Goal: Information Seeking & Learning: Compare options

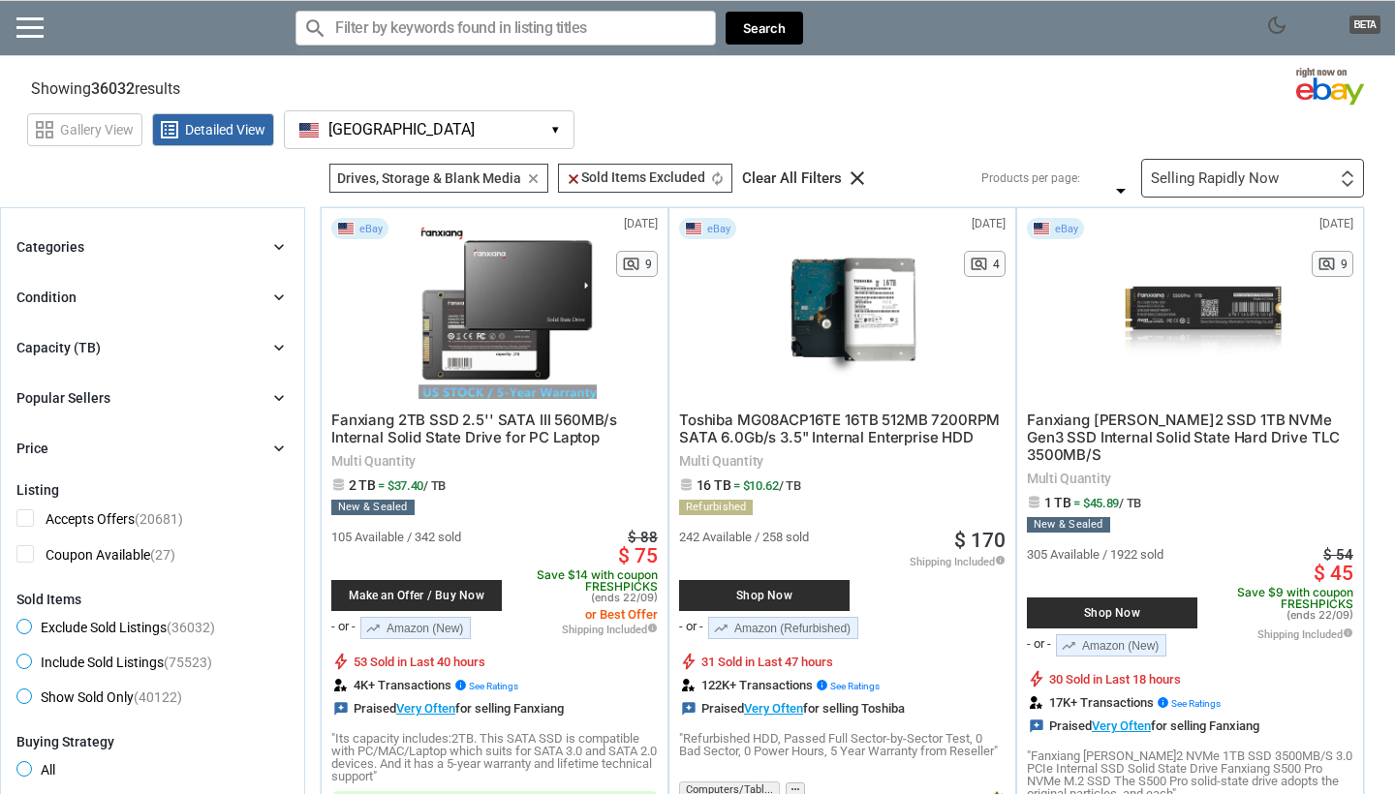
click at [148, 247] on div "Categories chevron_right" at bounding box center [152, 246] width 272 height 23
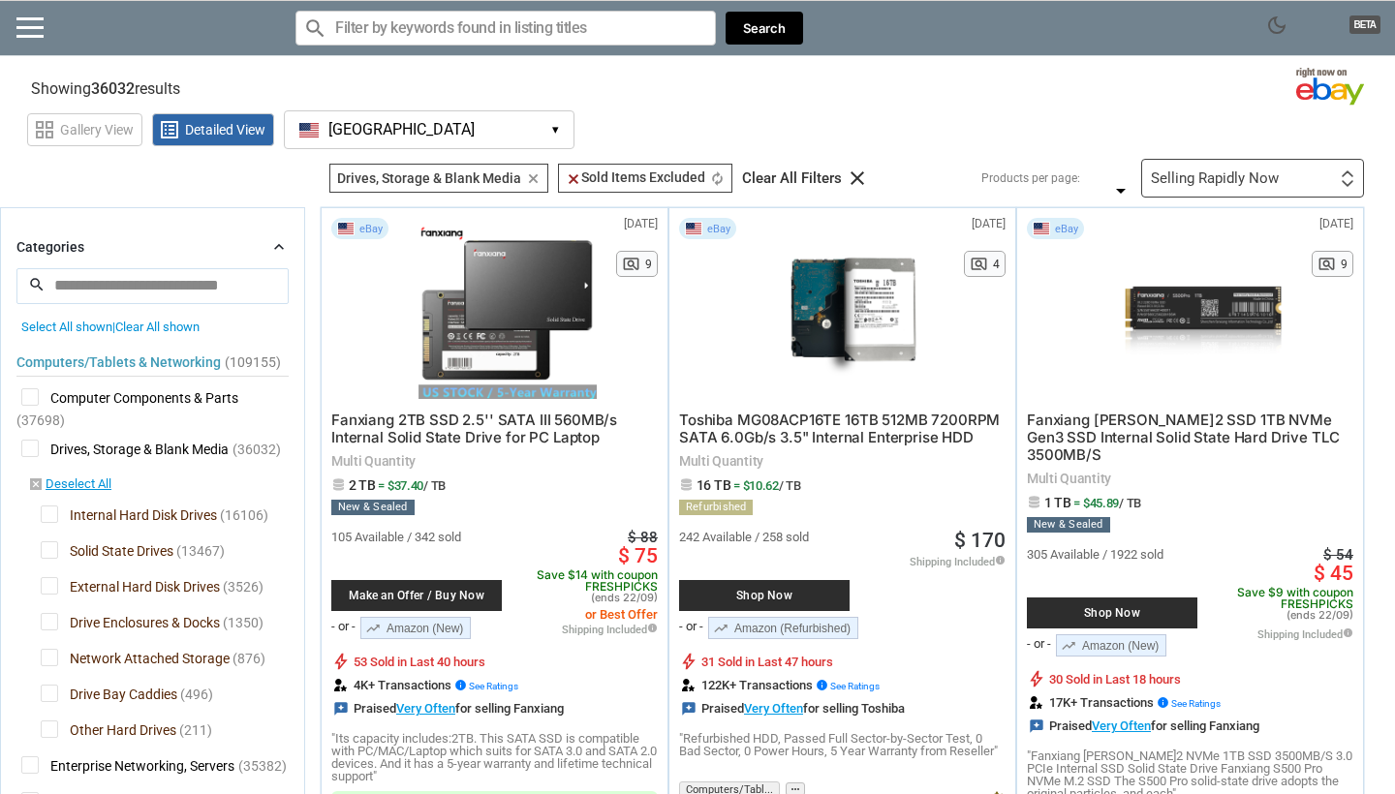
click at [148, 247] on div "Categories chevron_right" at bounding box center [152, 246] width 272 height 23
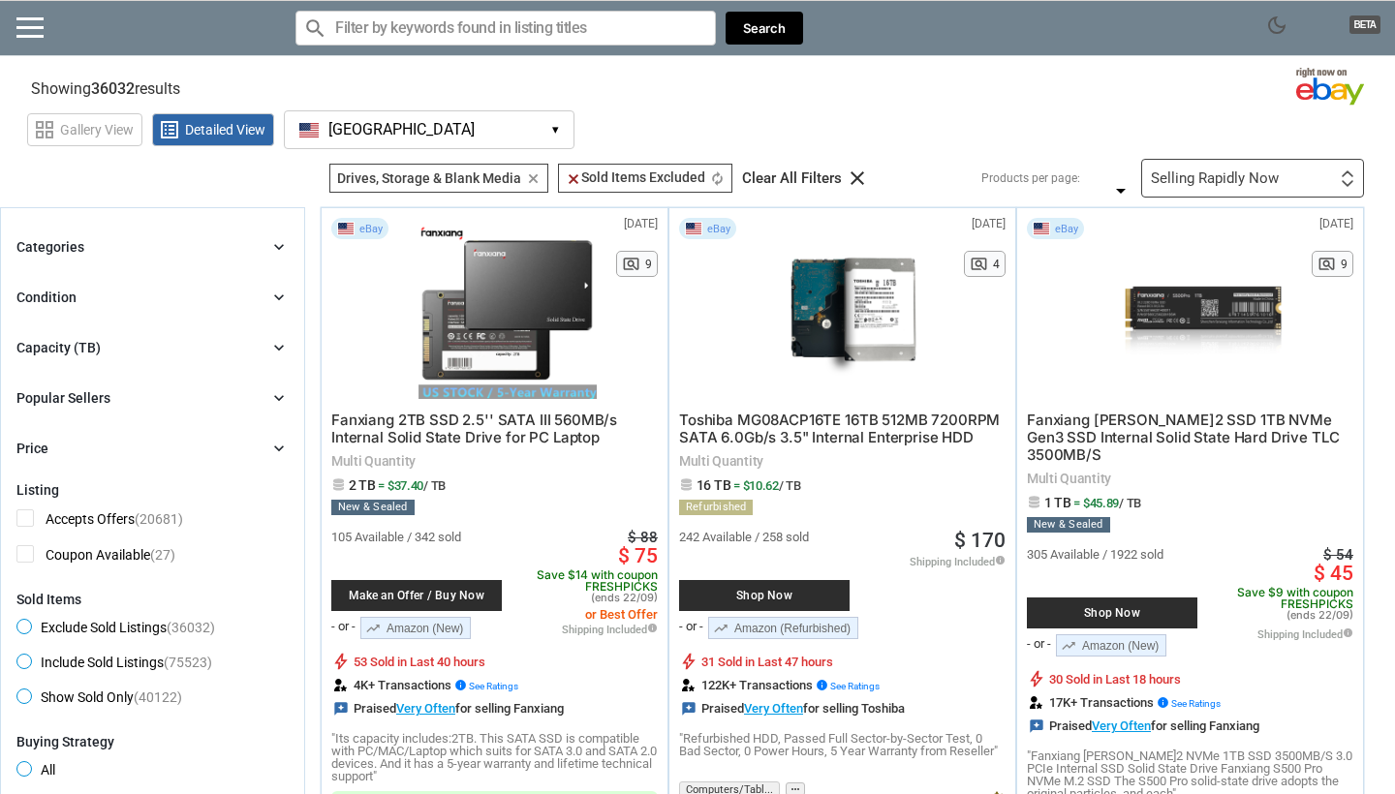
click at [439, 132] on button "[GEOGRAPHIC_DATA] [GEOGRAPHIC_DATA] ▾" at bounding box center [429, 129] width 291 height 39
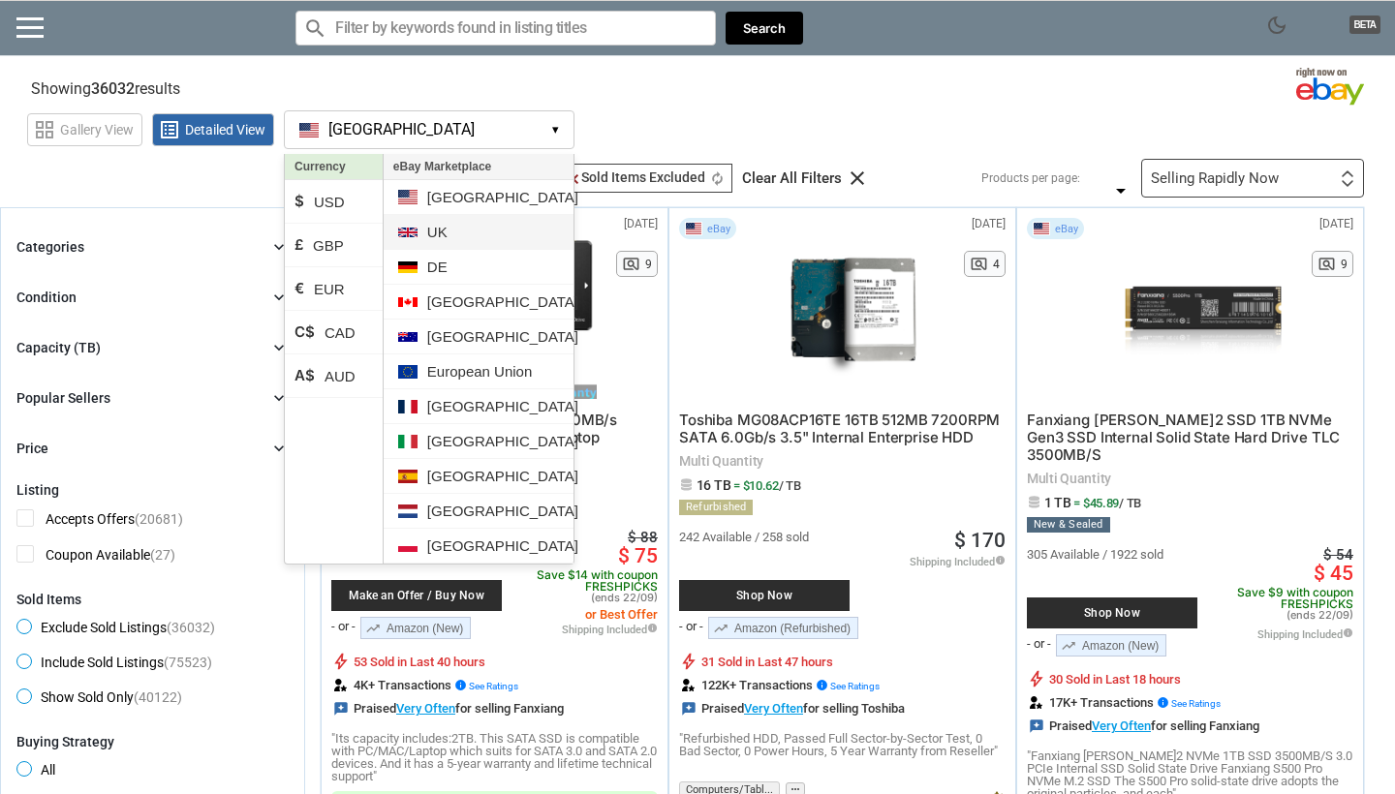
click at [464, 235] on li "UK" at bounding box center [479, 232] width 190 height 35
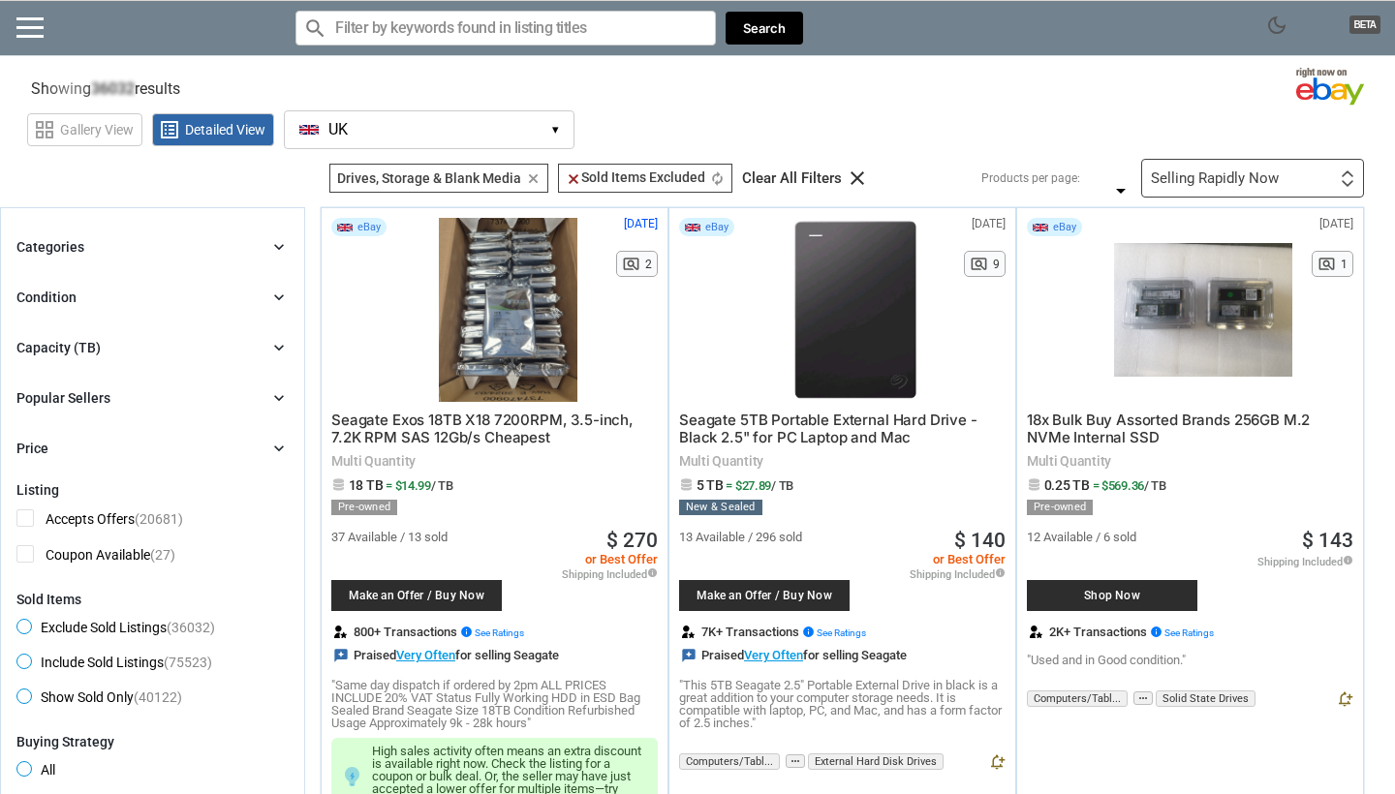
click at [1287, 20] on span "dark_mode" at bounding box center [1276, 25] width 23 height 23
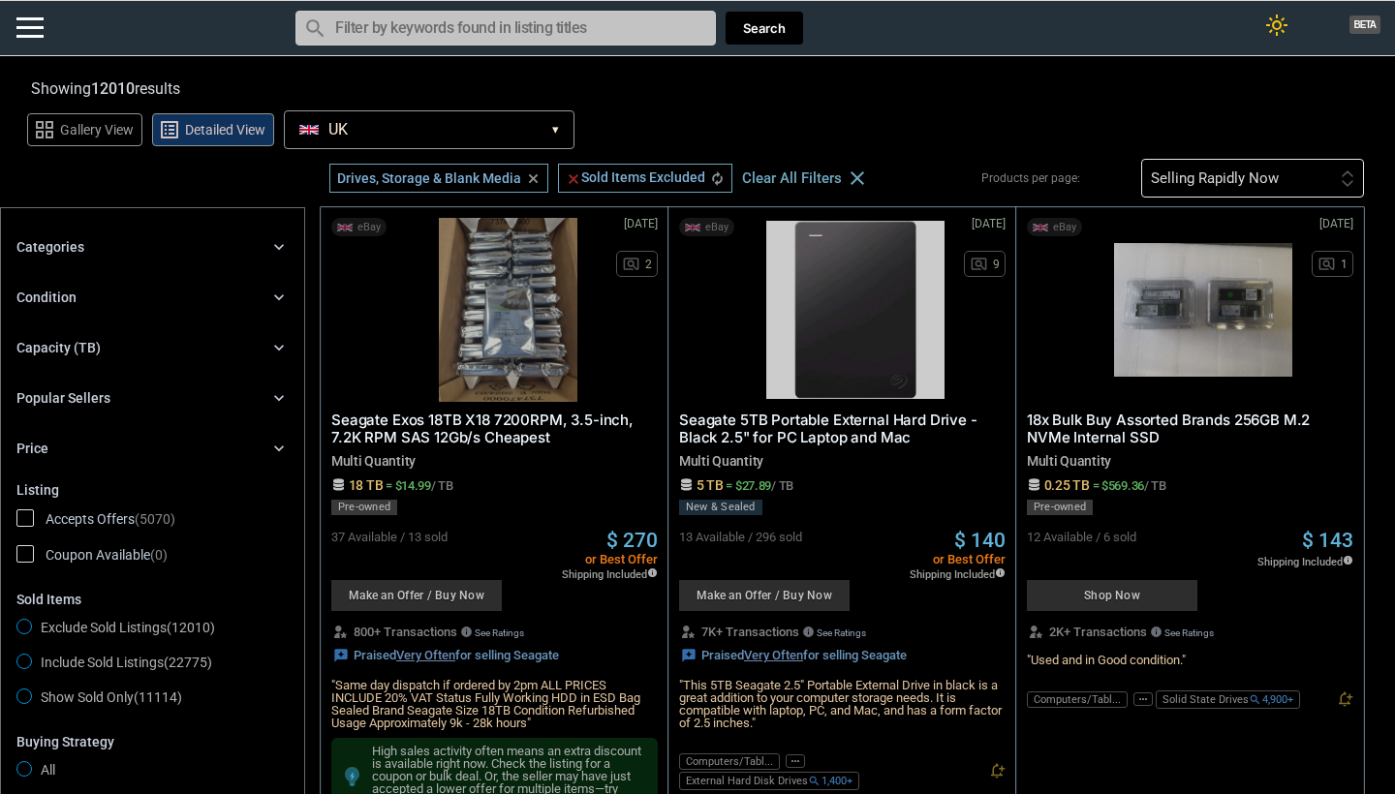
click at [1283, 21] on span "light_mode" at bounding box center [1276, 25] width 23 height 23
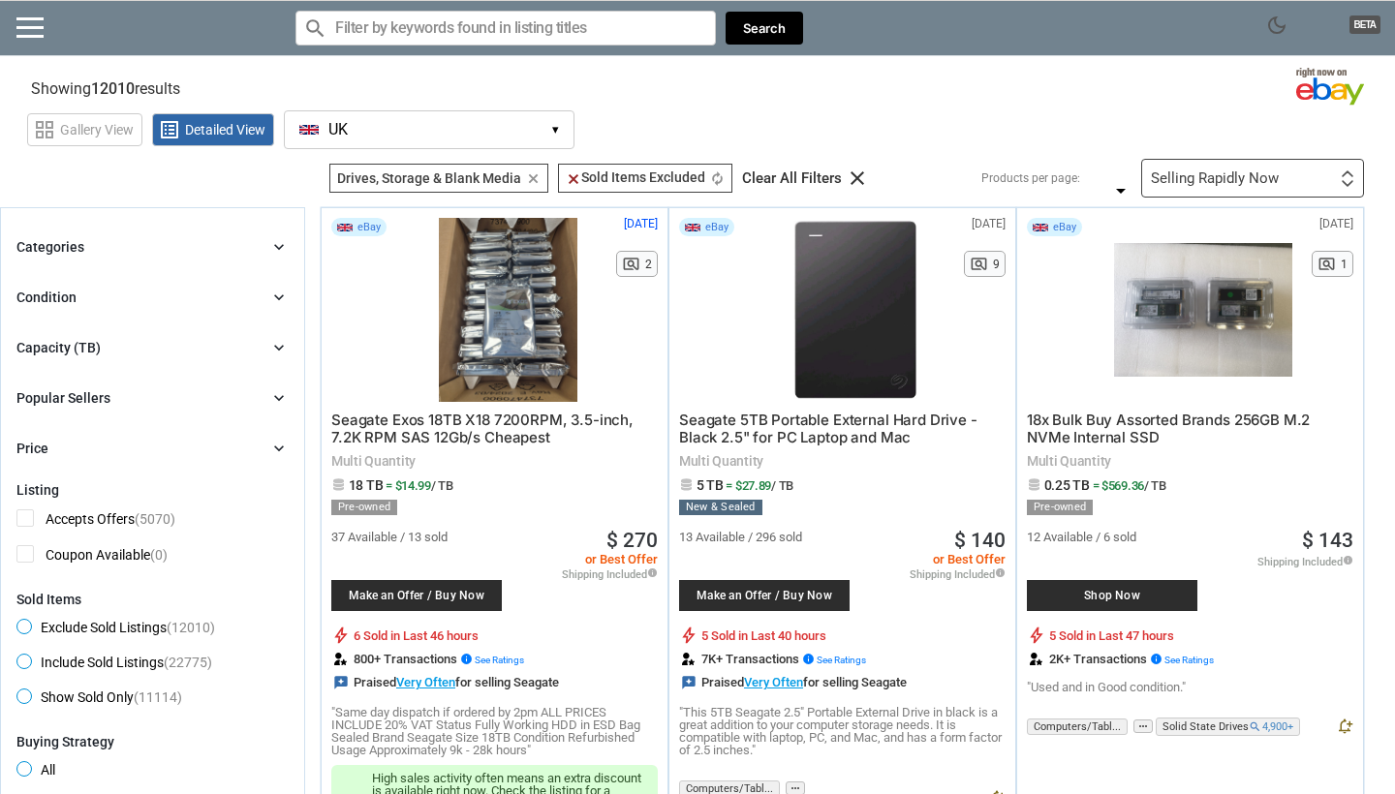
click at [1279, 25] on span "dark_mode" at bounding box center [1276, 25] width 23 height 23
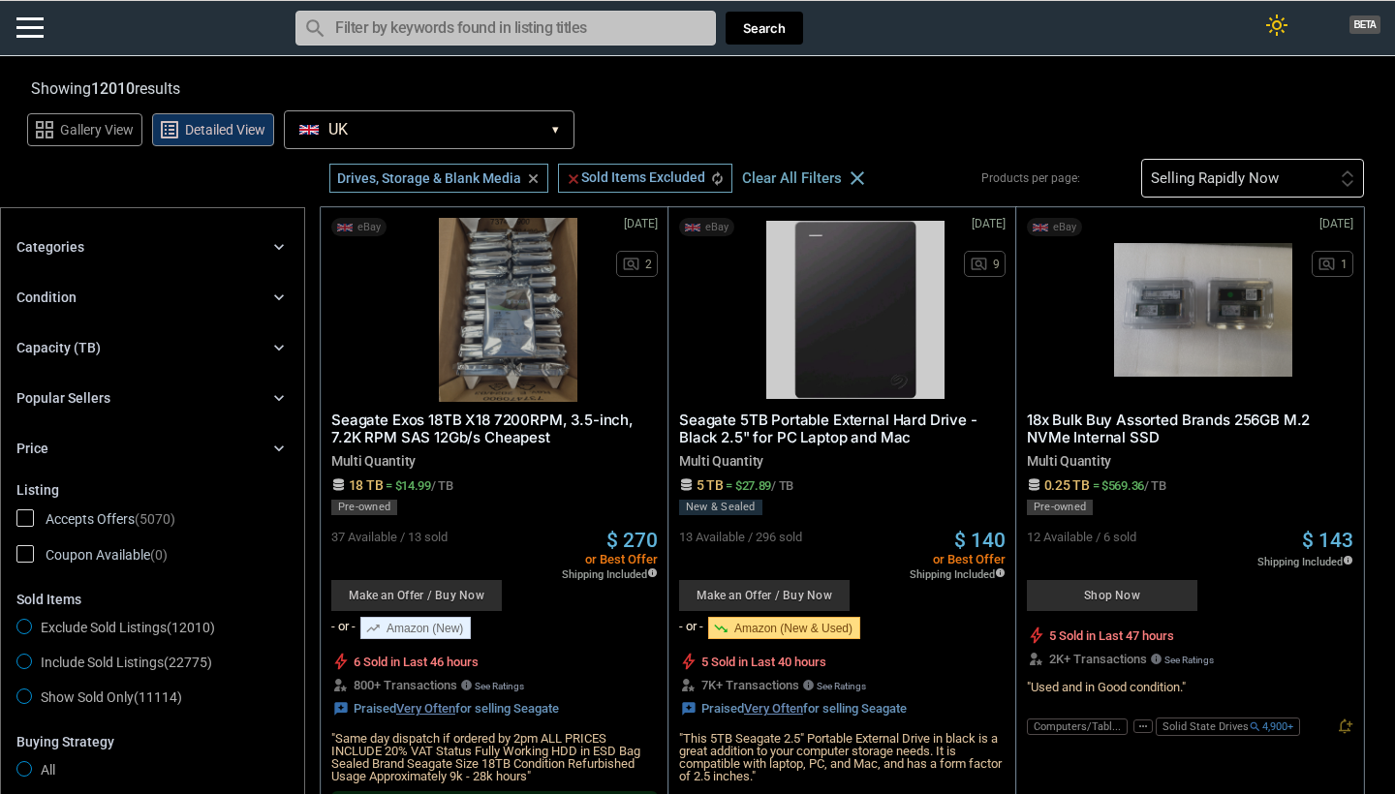
click at [177, 239] on div "Categories chevron_right" at bounding box center [152, 246] width 272 height 23
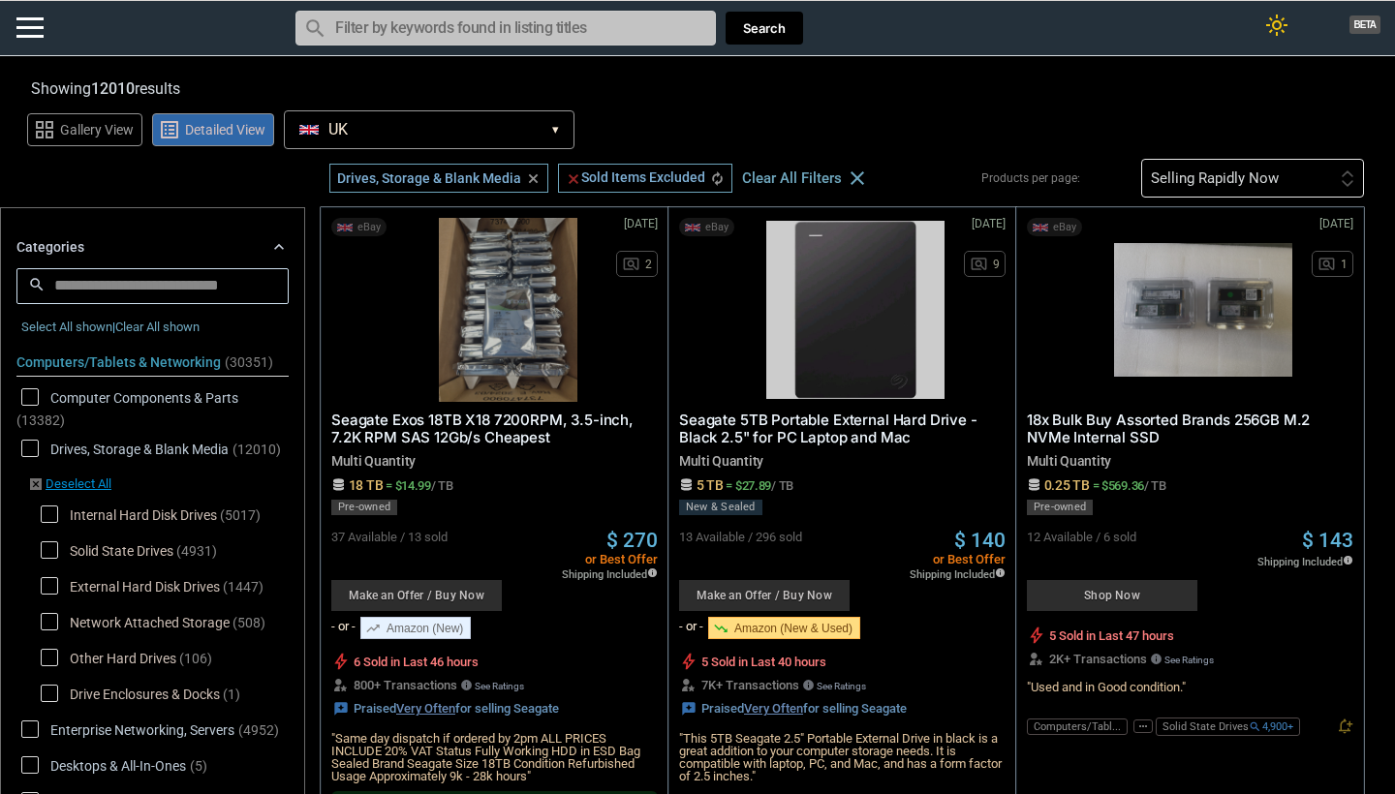
click at [214, 130] on span "Detailed View" at bounding box center [225, 130] width 80 height 14
click at [87, 120] on span "grid_view Gallery View" at bounding box center [84, 129] width 115 height 33
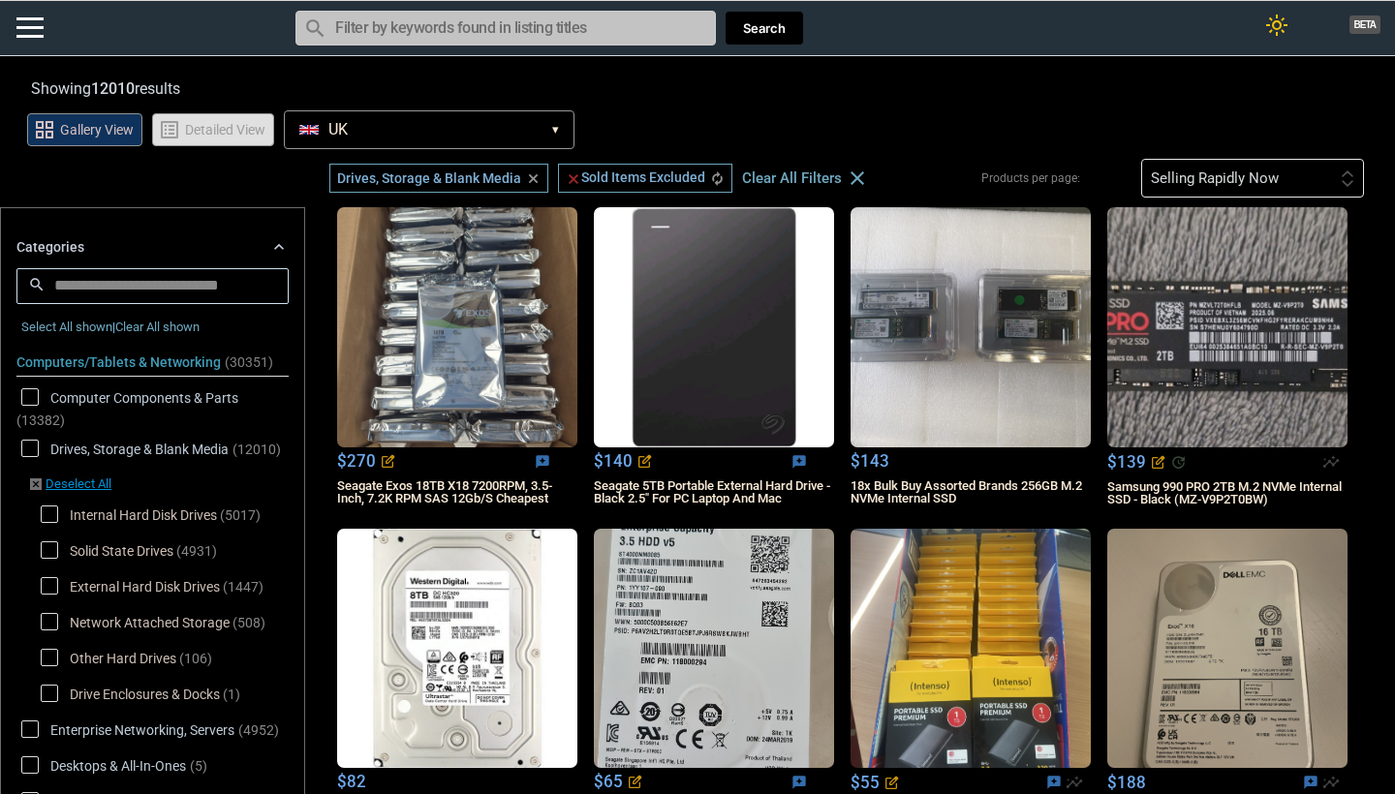
click at [172, 123] on span "list_alt" at bounding box center [169, 129] width 23 height 23
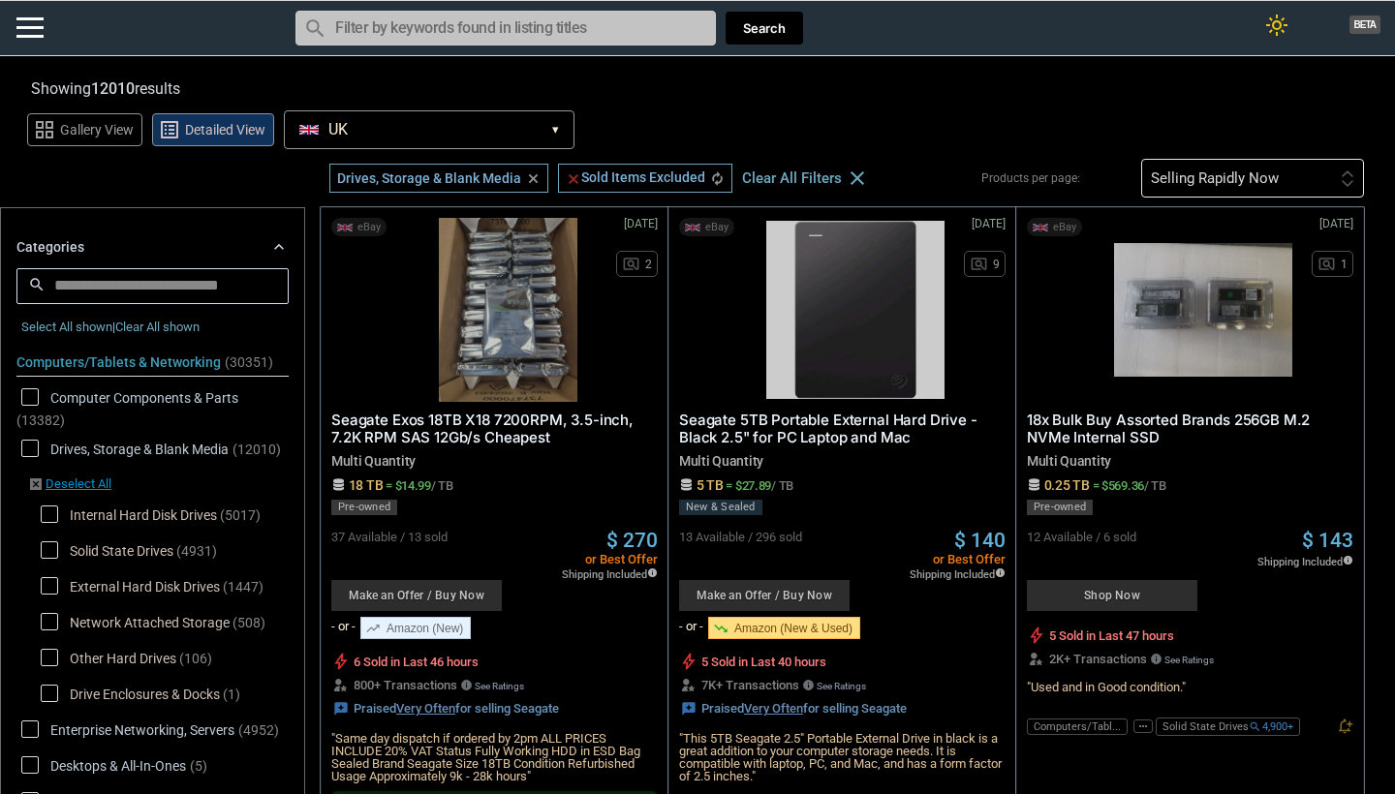
click at [396, 132] on button "[GEOGRAPHIC_DATA] [GEOGRAPHIC_DATA] ▾" at bounding box center [429, 129] width 291 height 39
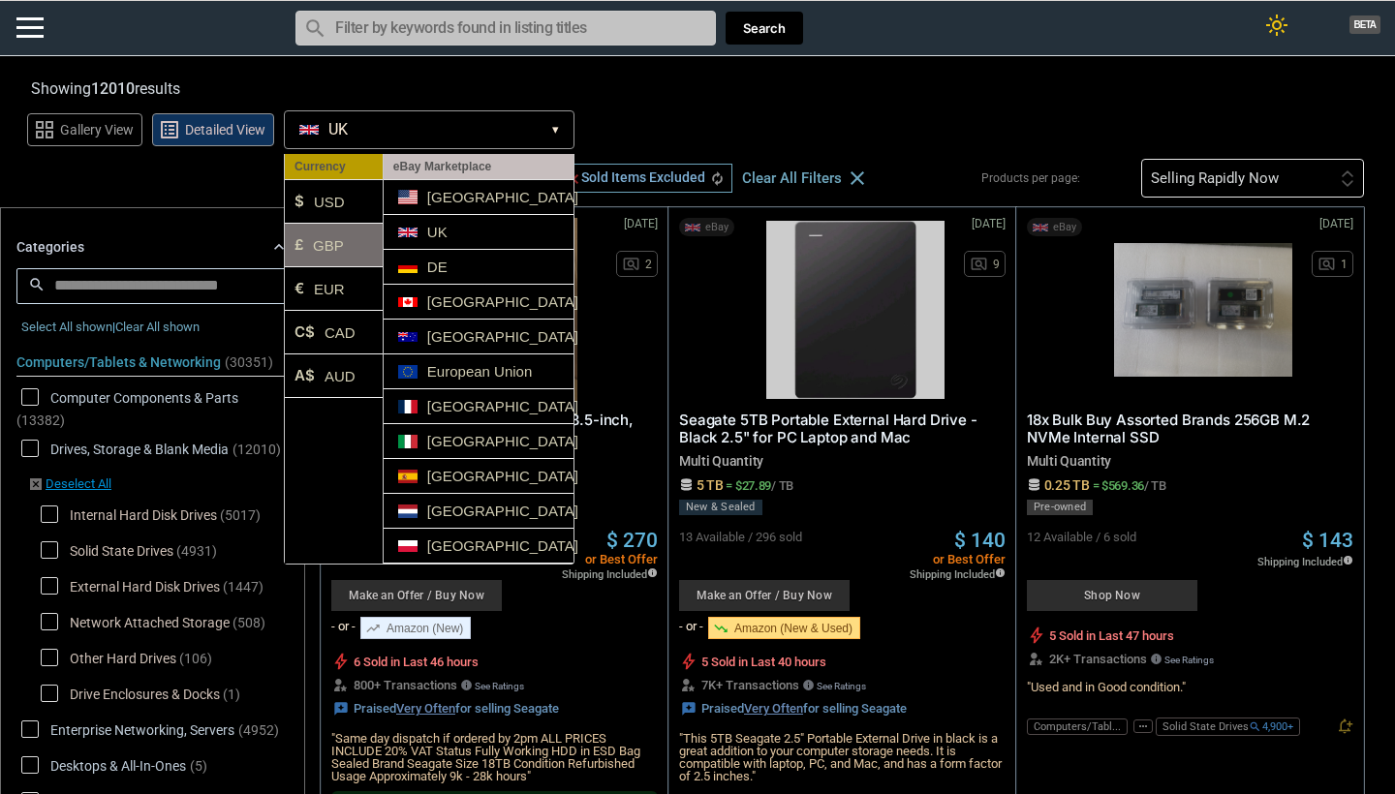
click at [345, 253] on li "£ GBP" at bounding box center [334, 246] width 98 height 44
click at [670, 118] on div "grid_view Gallery View list_alt Detailed View [GEOGRAPHIC_DATA] [GEOGRAPHIC_DAT…" at bounding box center [710, 127] width 1367 height 45
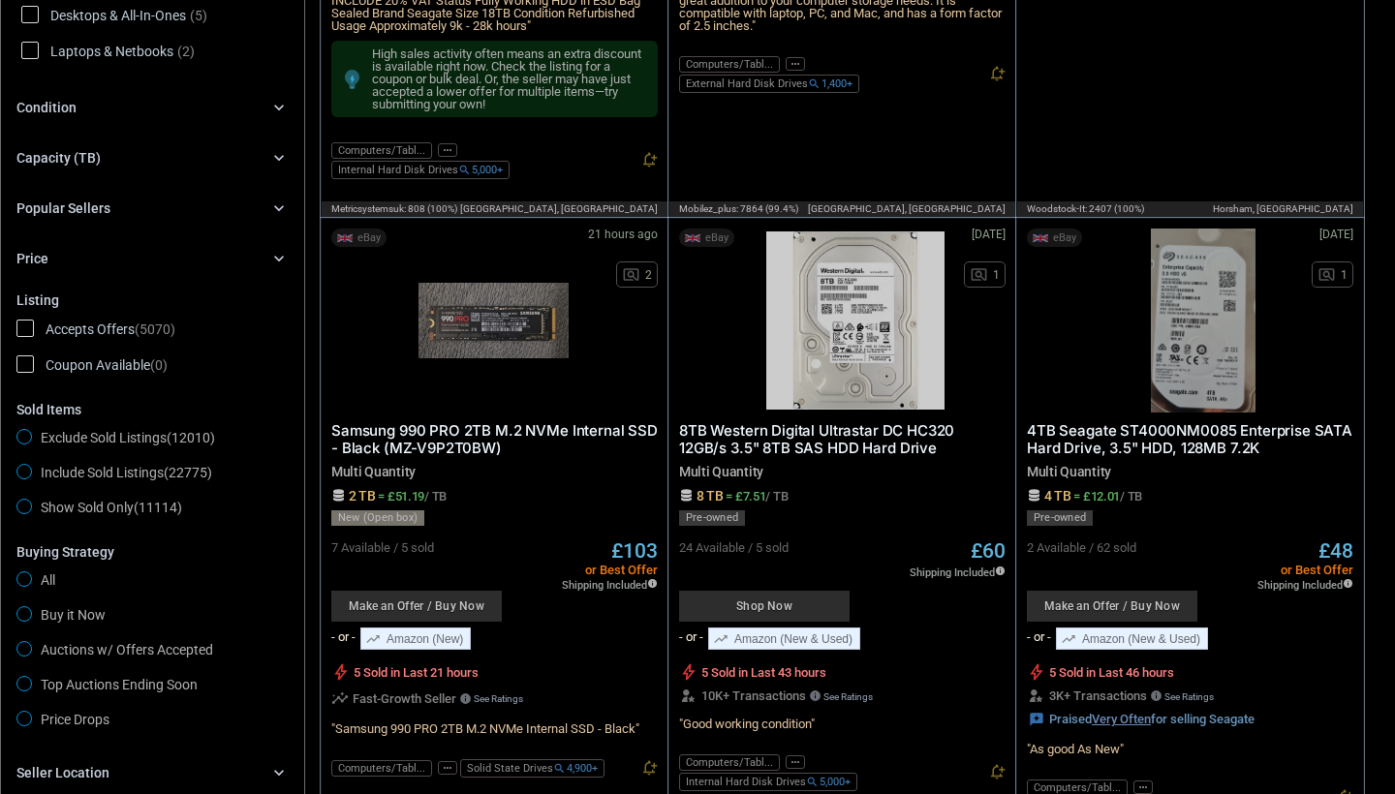
scroll to position [119, 0]
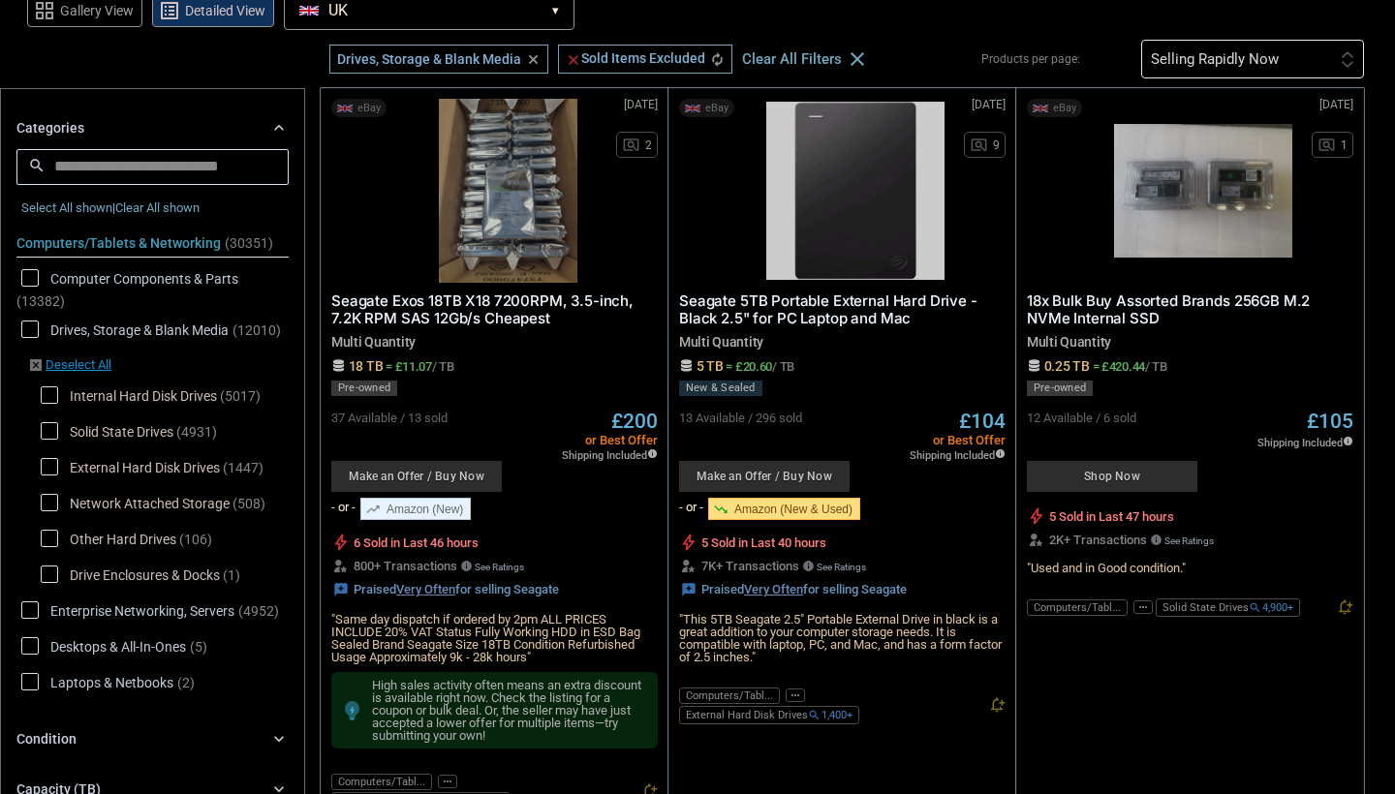
click at [45, 433] on span "Solid State Drives" at bounding box center [107, 434] width 133 height 24
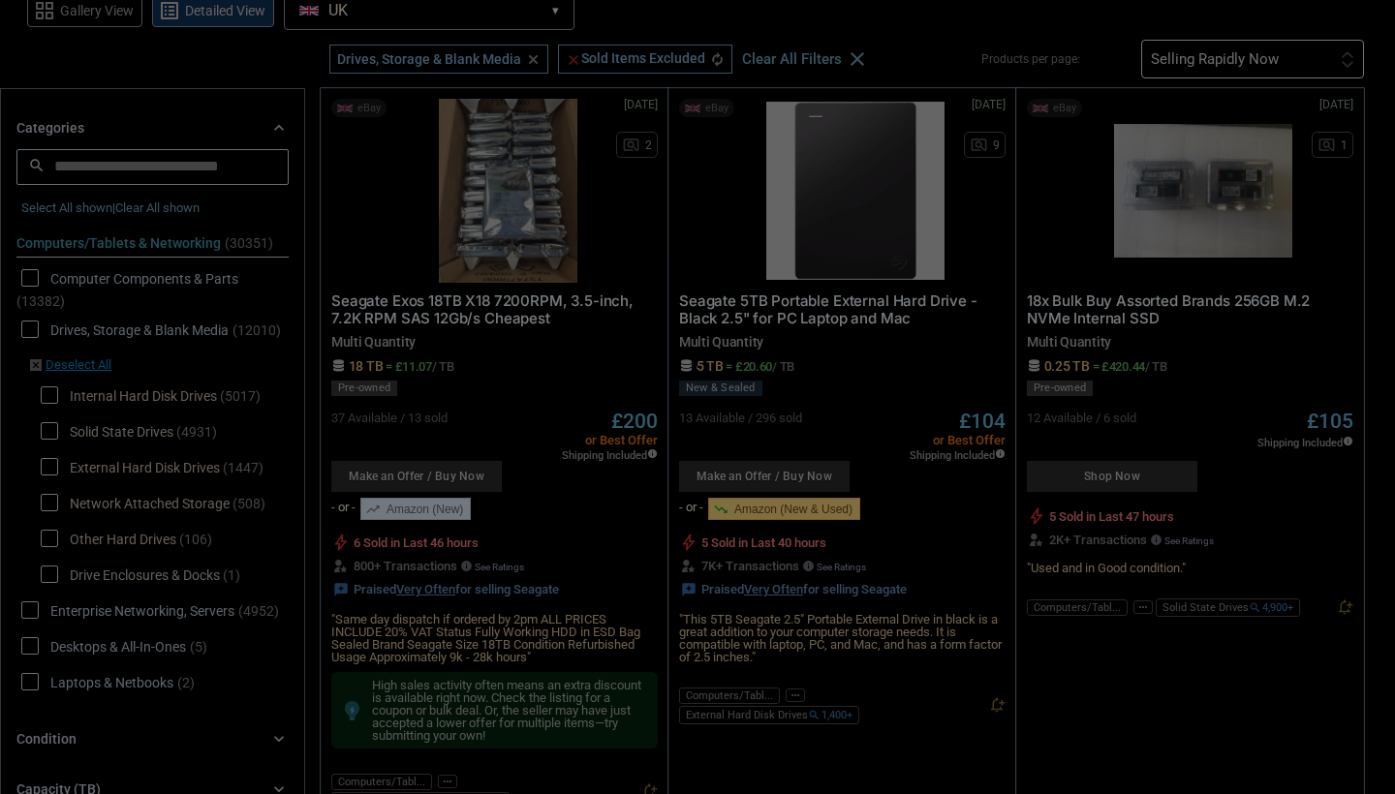
click at [46, 463] on div at bounding box center [697, 397] width 1395 height 794
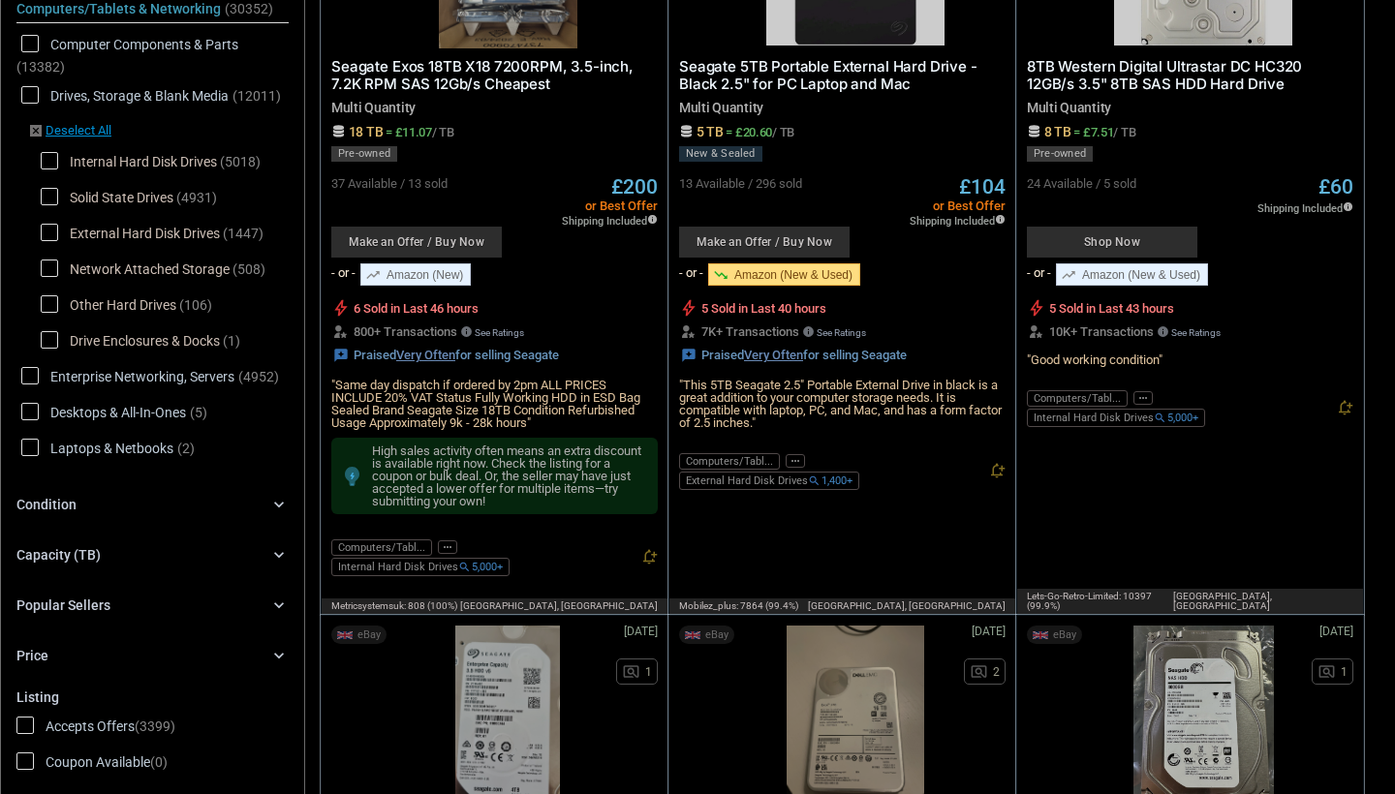
scroll to position [412, 0]
click at [41, 233] on span "External Hard Disk Drives" at bounding box center [130, 236] width 179 height 24
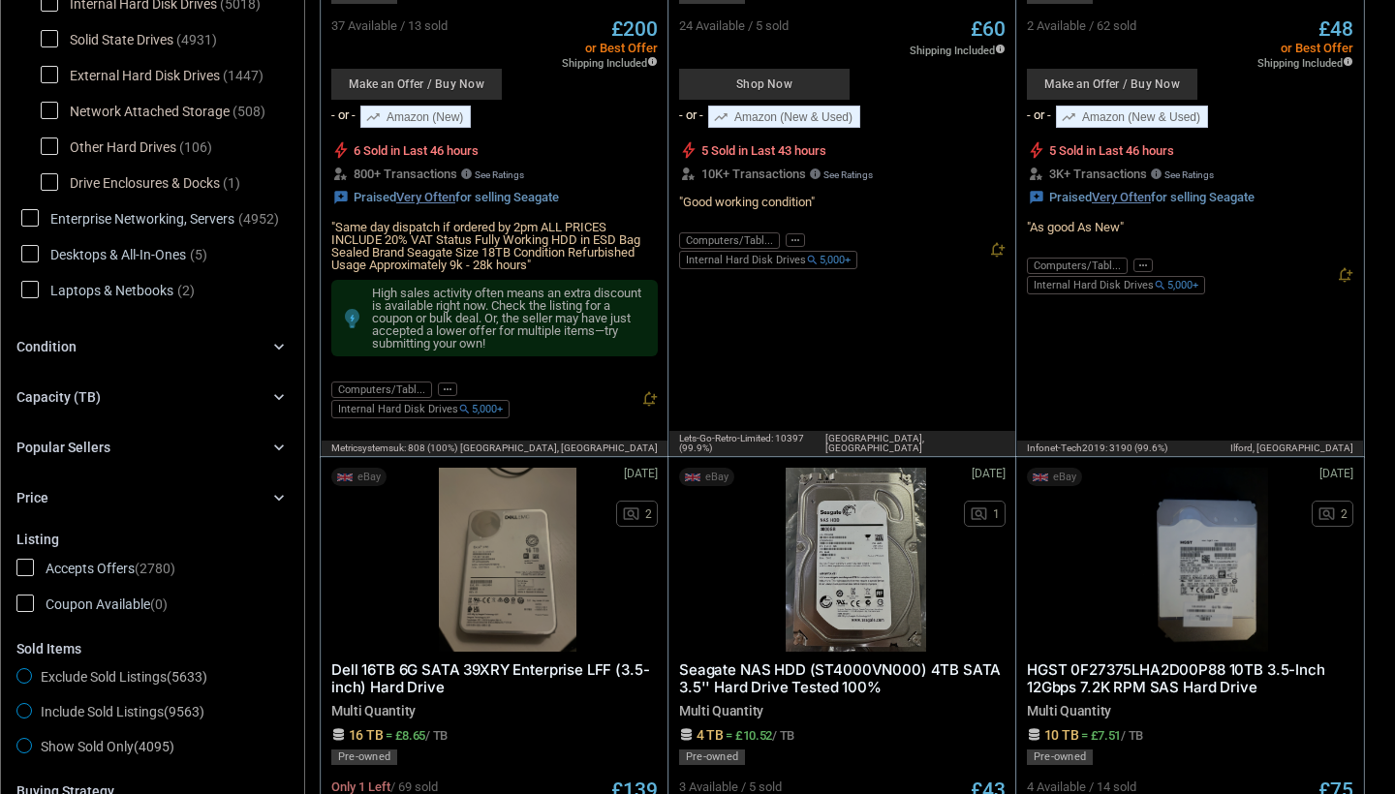
scroll to position [545, 0]
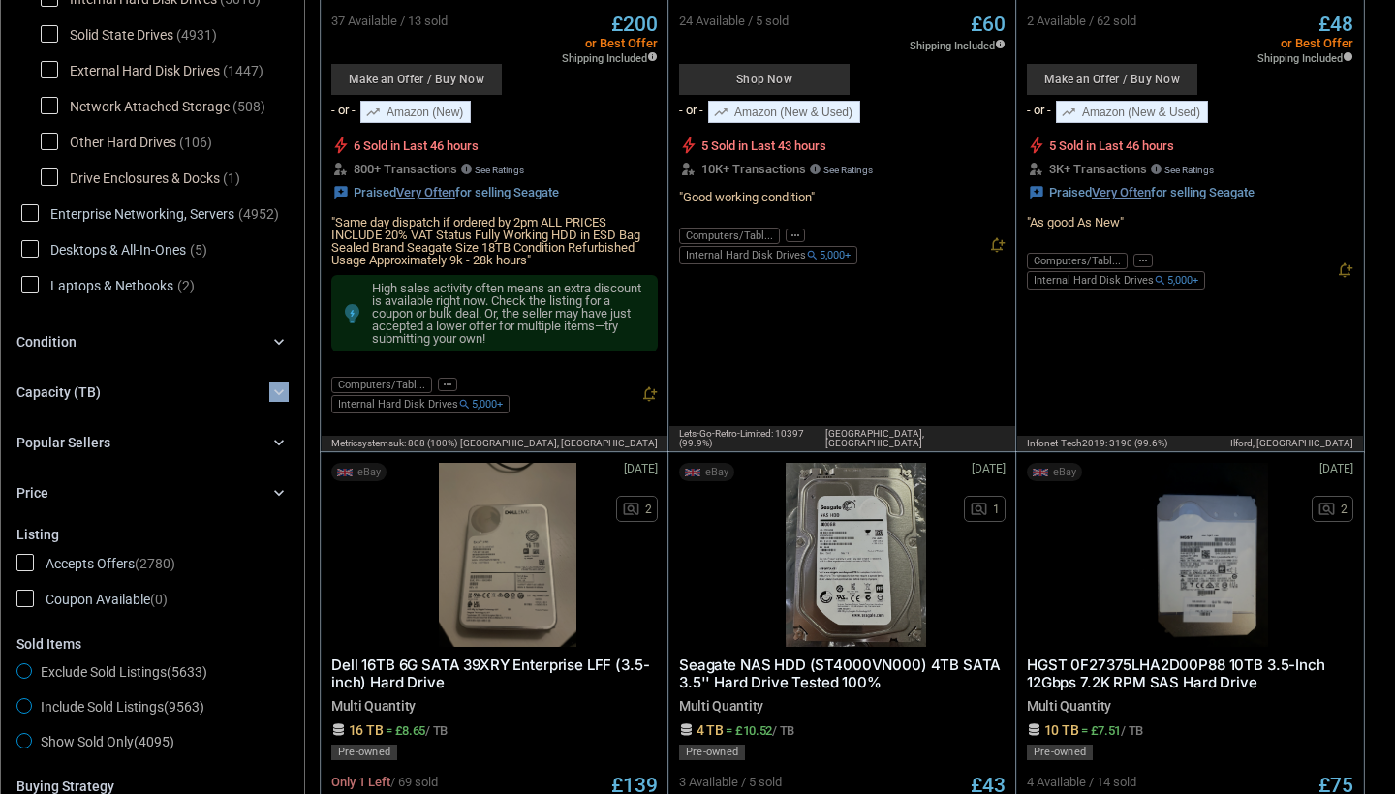
click at [160, 403] on div "Categories chevron_right search close Select All shown | Clear All shown Comput…" at bounding box center [152, 111] width 272 height 784
click at [159, 403] on div "Capacity (TB) chevron_right" at bounding box center [152, 392] width 272 height 23
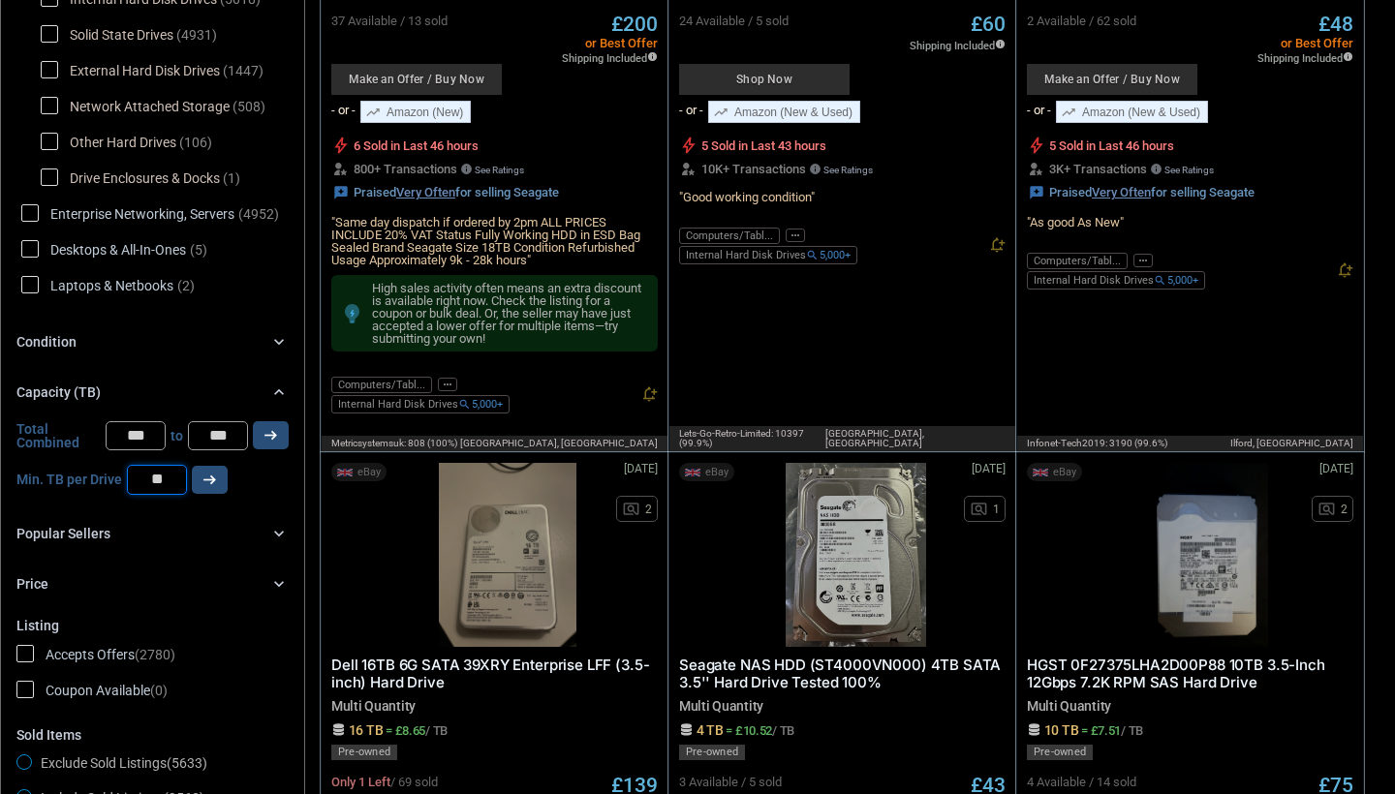
click at [159, 473] on input "number" at bounding box center [157, 479] width 60 height 29
type input "*"
click at [207, 477] on icon "arrow_right_alt" at bounding box center [209, 480] width 18 height 18
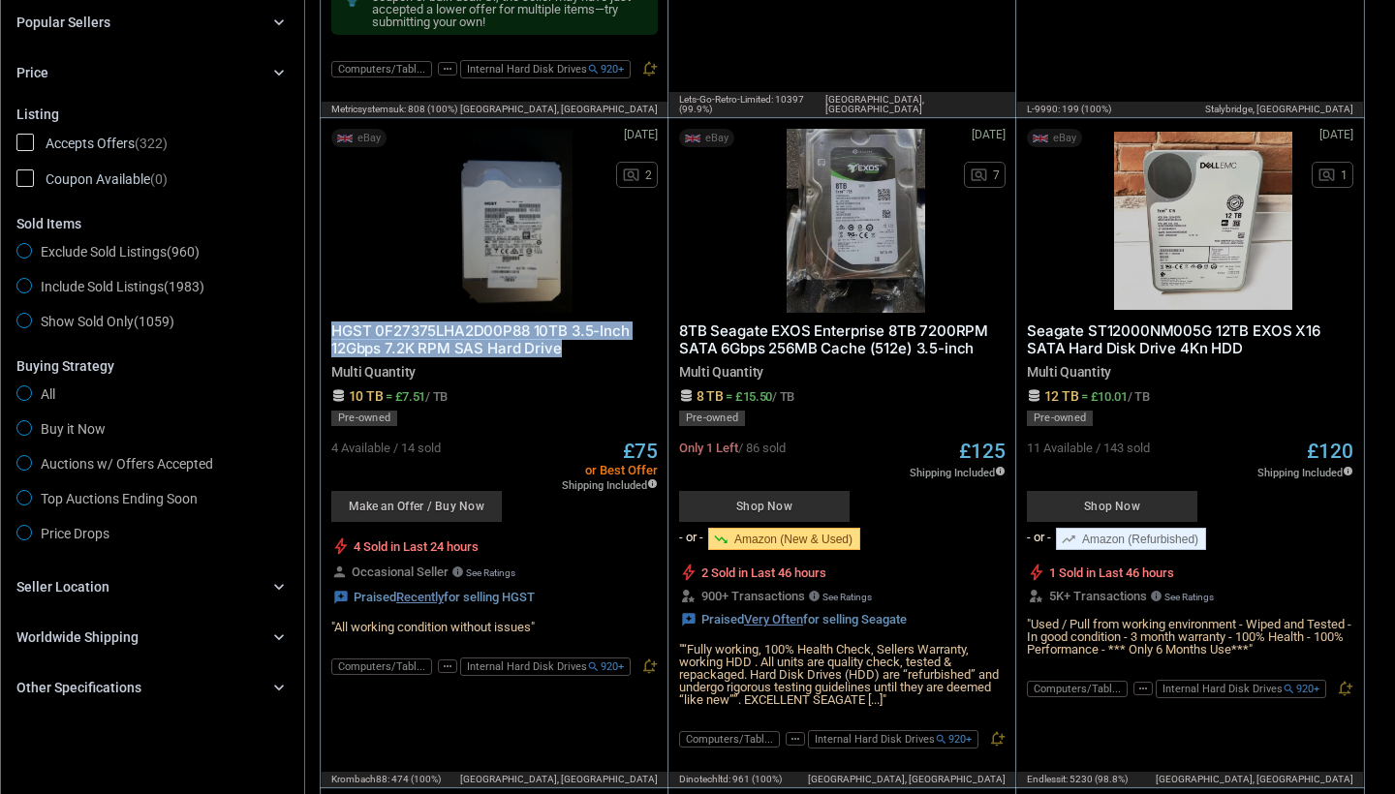
scroll to position [863, 0]
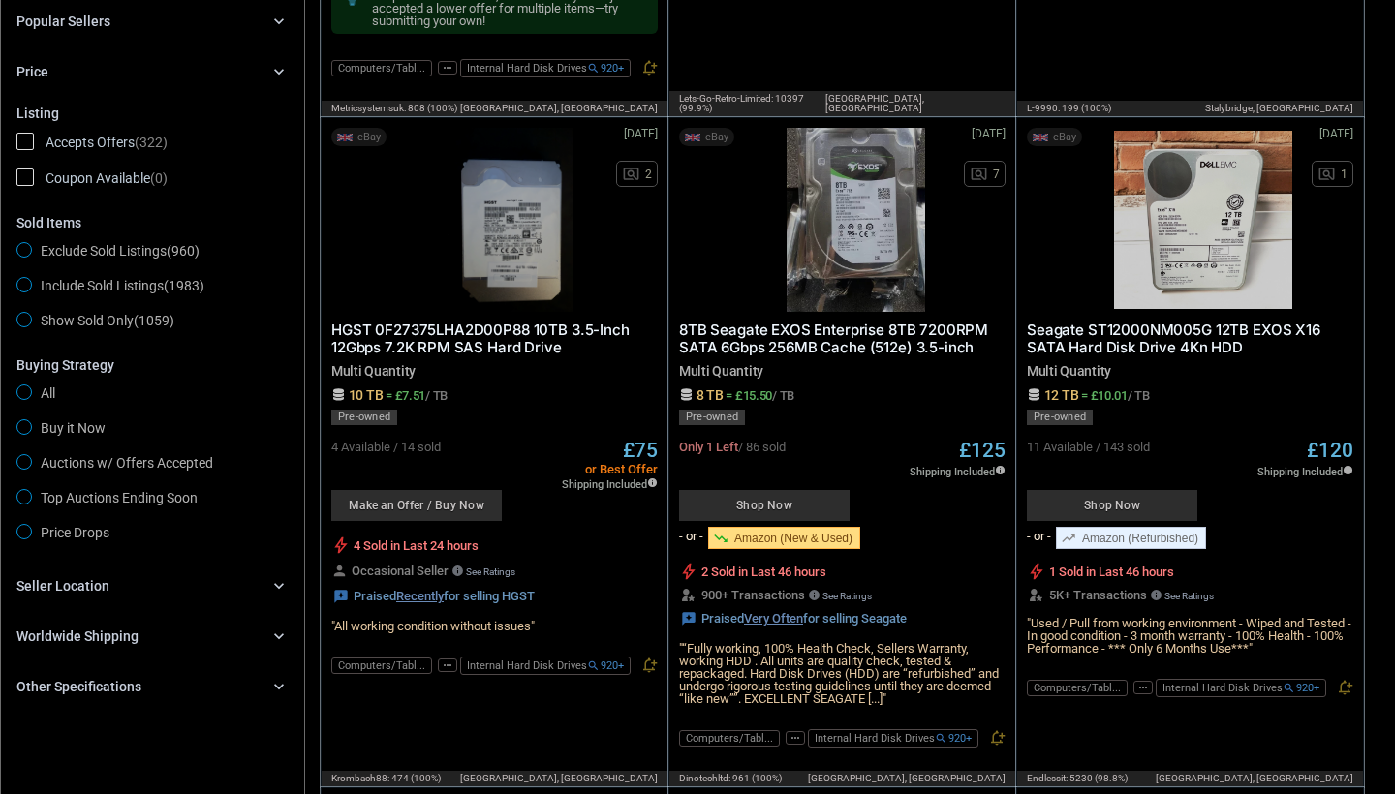
click at [236, 686] on div "Other Specifications chevron_right" at bounding box center [152, 686] width 272 height 23
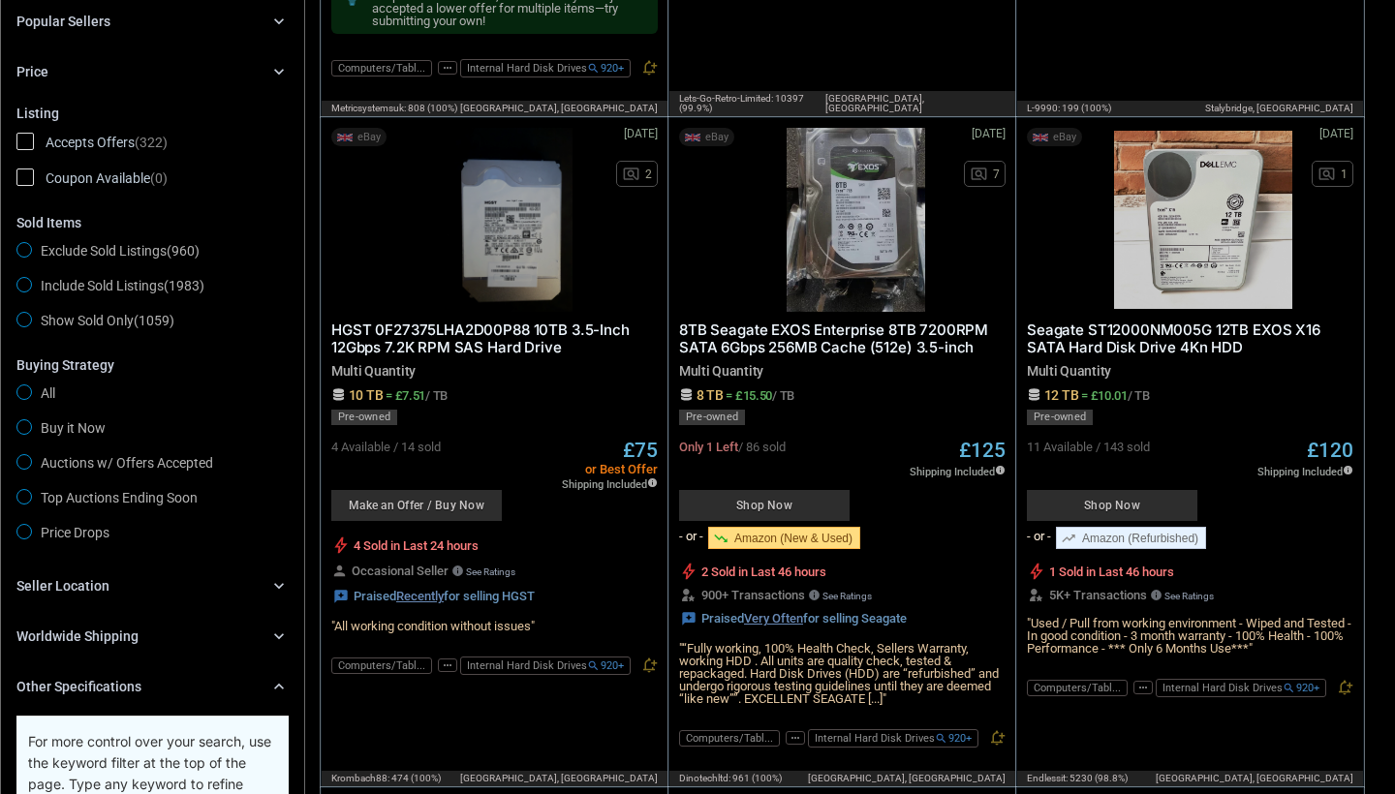
scroll to position [1461, 0]
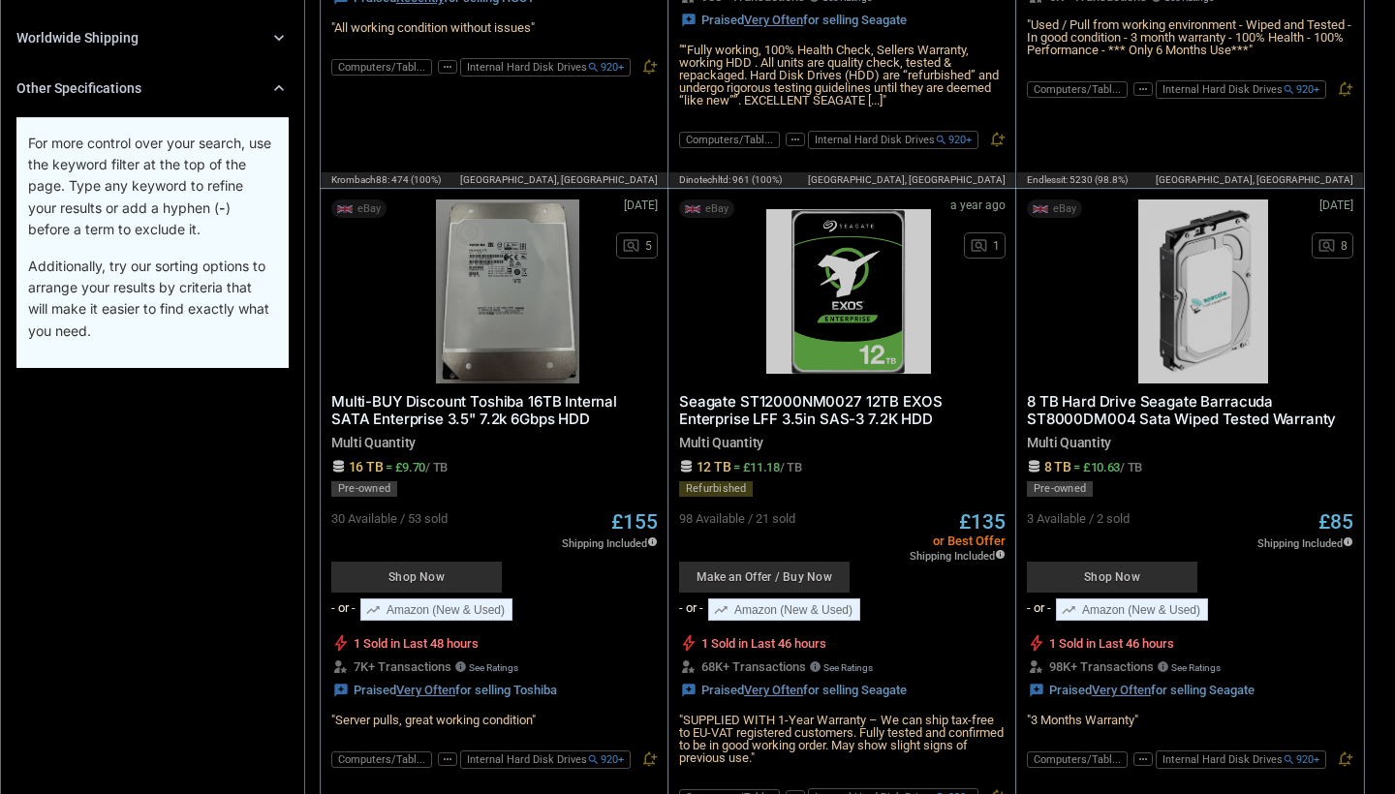
click at [148, 225] on p "For more control over your search, use the keyword filter at the top of the pag…" at bounding box center [151, 187] width 246 height 108
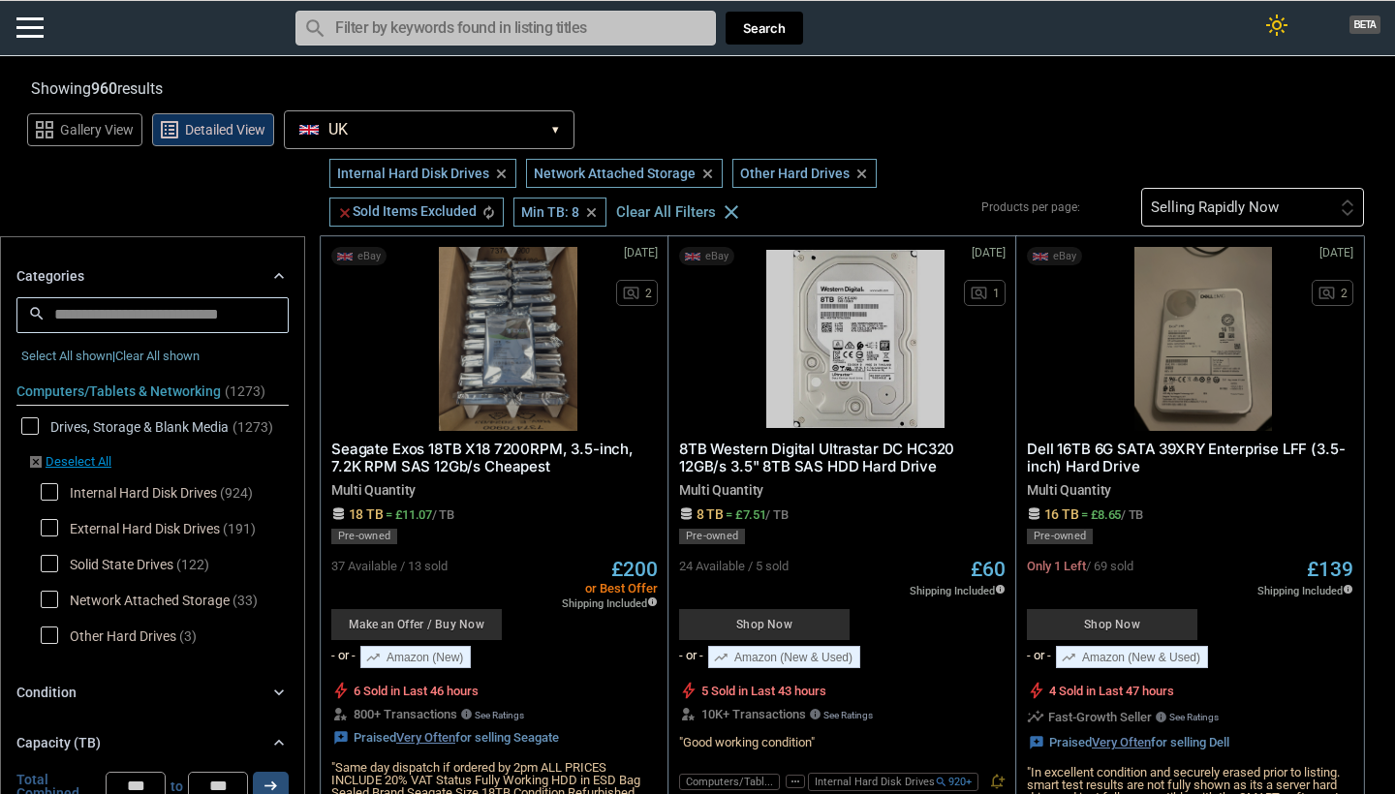
scroll to position [0, 0]
click at [529, 39] on input "Search for models" at bounding box center [505, 28] width 420 height 35
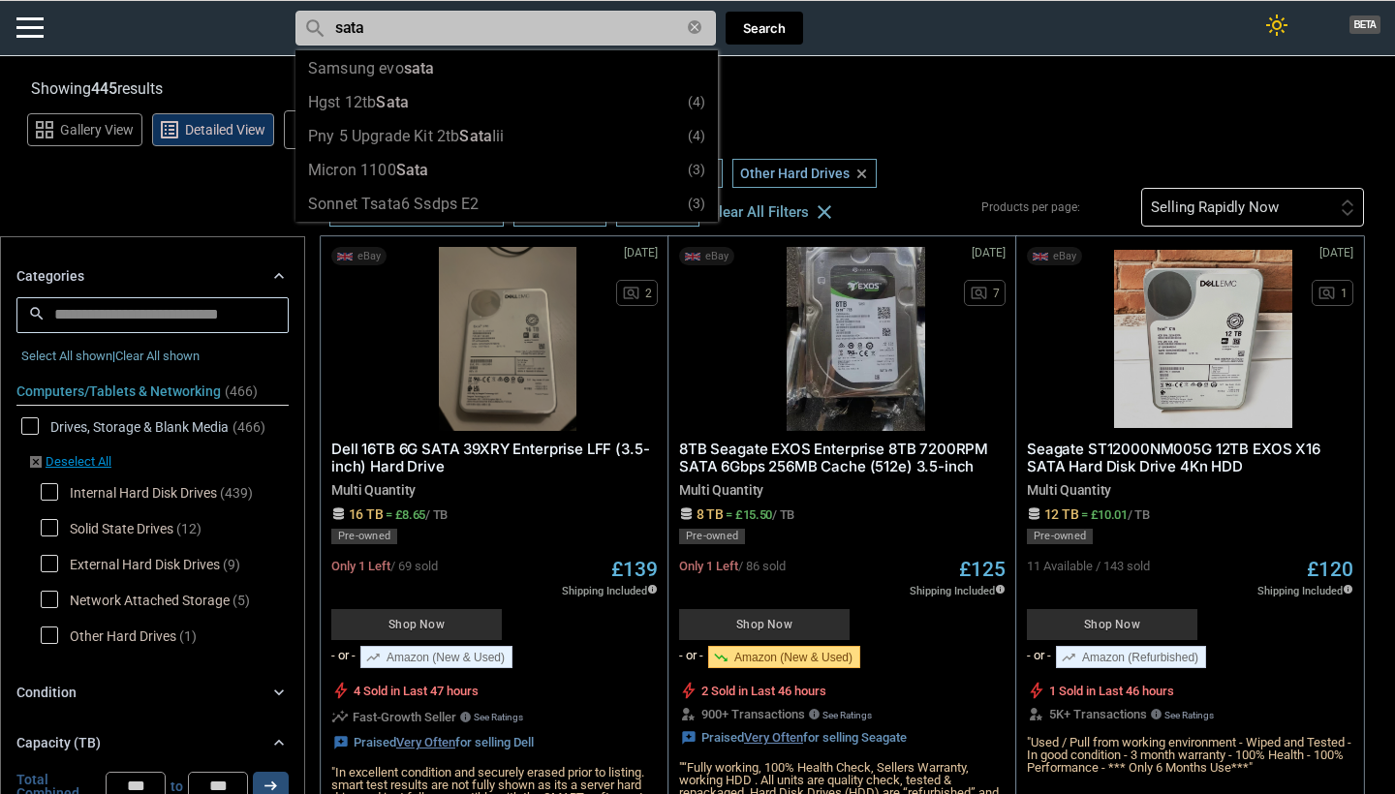
type input "sata"
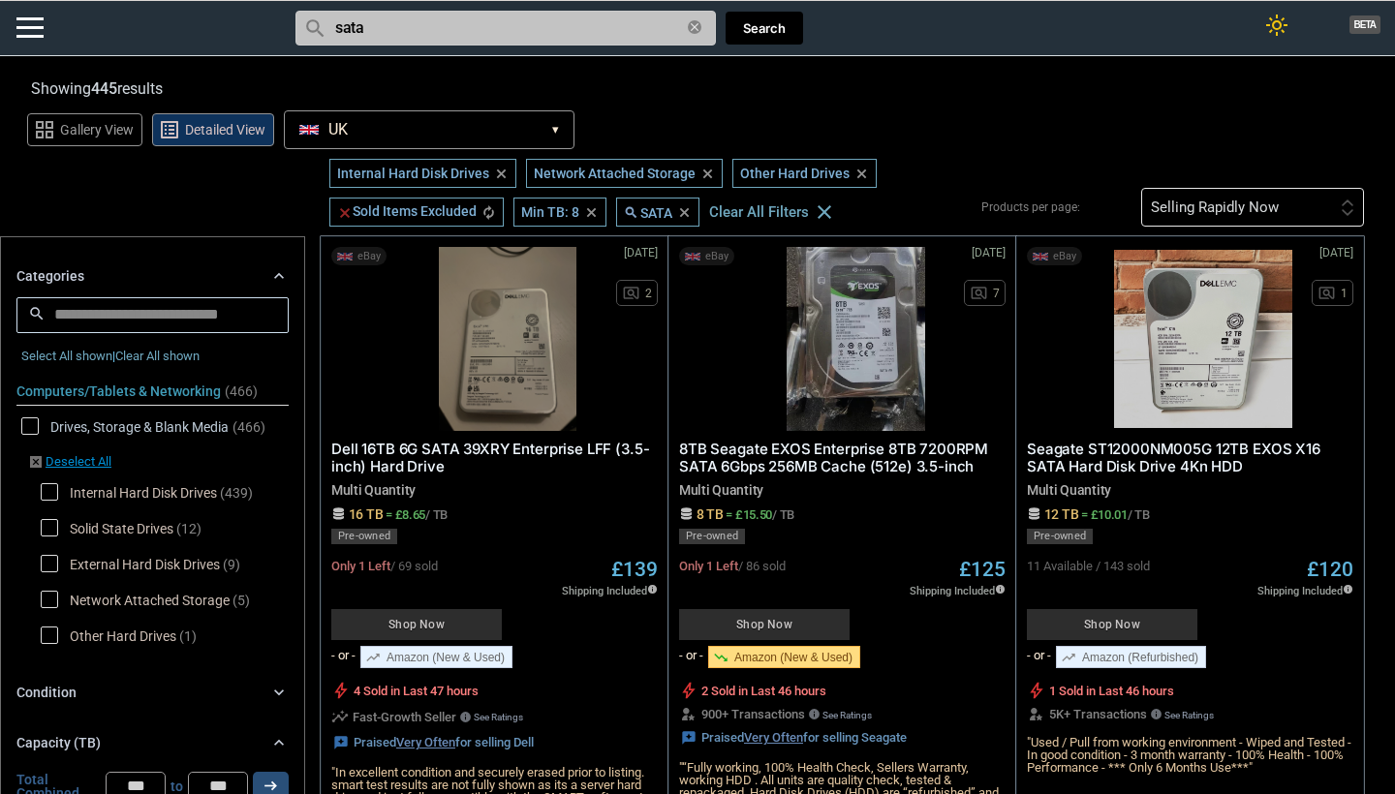
drag, startPoint x: 376, startPoint y: 22, endPoint x: 269, endPoint y: 22, distance: 106.5
click at [269, 22] on div "light_mode BETA search Filter by keyword search sata clear Search" at bounding box center [697, 28] width 1395 height 56
click at [357, 34] on input "sata" at bounding box center [505, 28] width 420 height 35
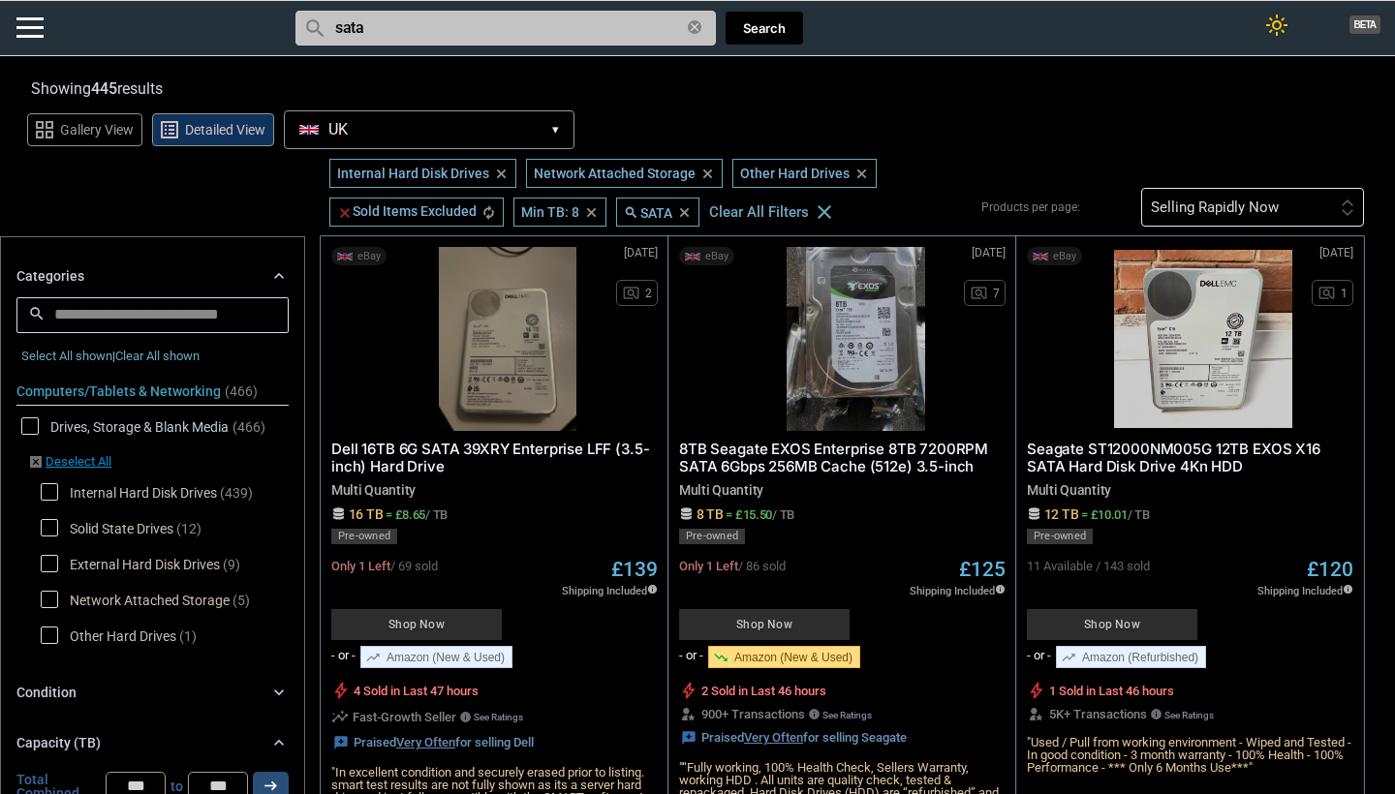
click at [357, 34] on input "sata" at bounding box center [505, 28] width 420 height 35
click at [687, 25] on input "sata" at bounding box center [505, 28] width 420 height 35
click at [698, 26] on icon "clear" at bounding box center [695, 27] width 14 height 14
click at [577, 31] on input "Search for models" at bounding box center [505, 28] width 420 height 35
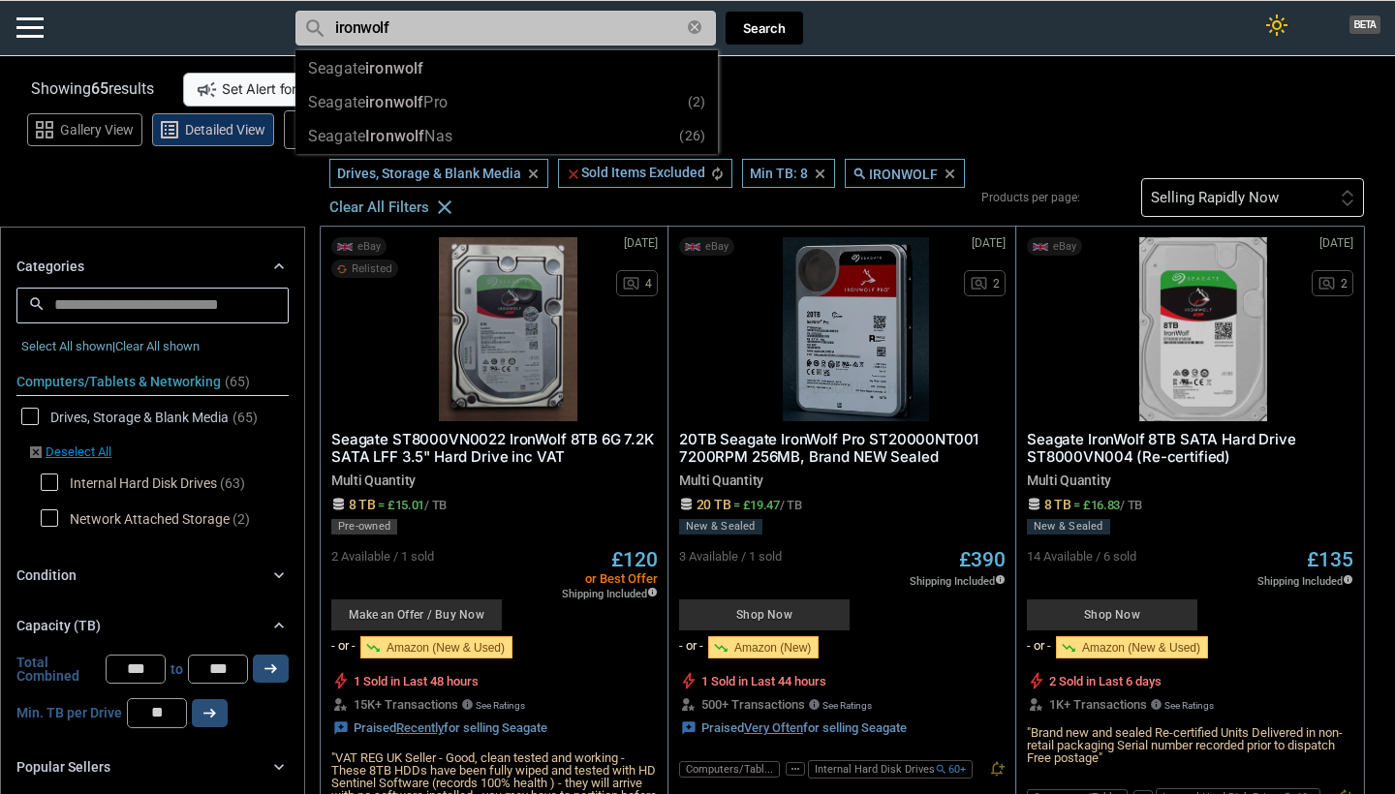
type input "ironwolf"
click at [1243, 201] on div "Selling Rapidly Now" at bounding box center [1215, 198] width 128 height 15
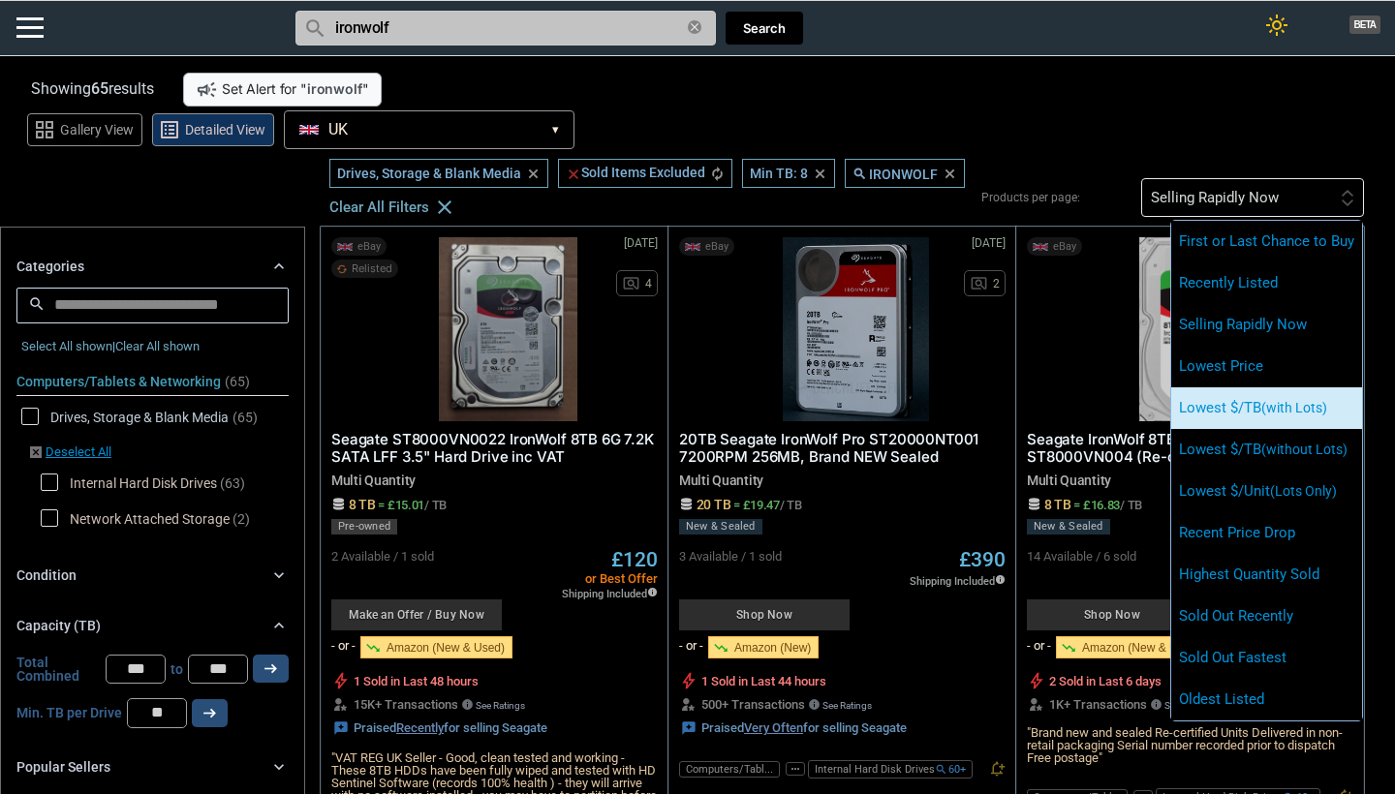
click at [1252, 414] on li "Lowest $/TB (with Lots)" at bounding box center [1266, 408] width 191 height 42
